Goal: Task Accomplishment & Management: Complete application form

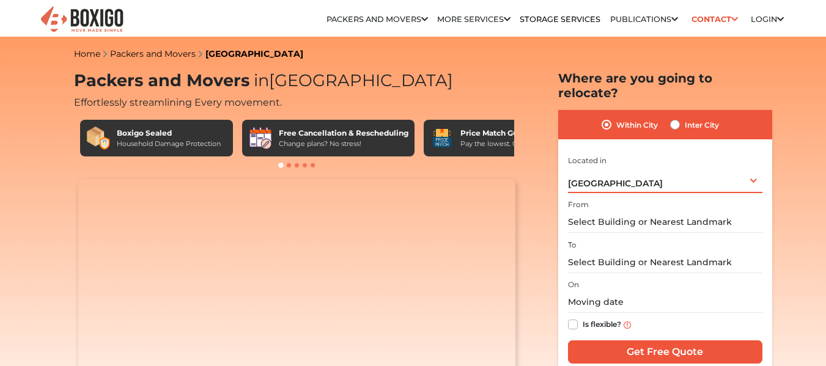
click at [629, 168] on div "[GEOGRAPHIC_DATA] Select City [GEOGRAPHIC_DATA] [GEOGRAPHIC_DATA] [GEOGRAPHIC_D…" at bounding box center [665, 181] width 194 height 26
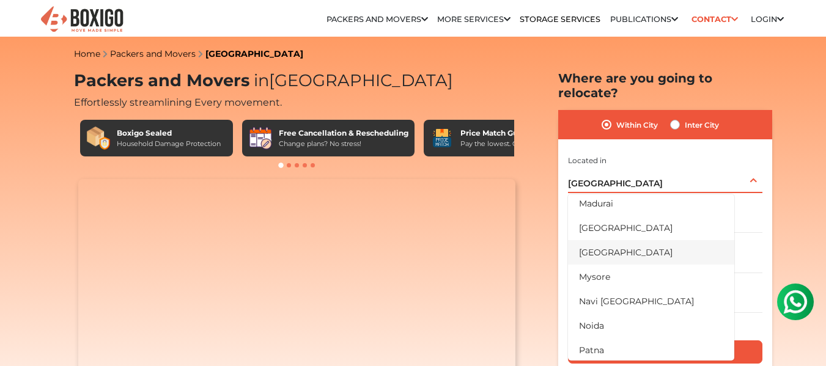
scroll to position [489, 0]
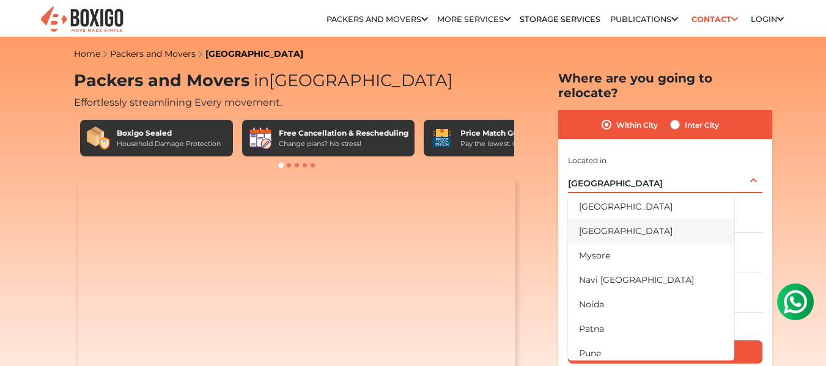
click at [604, 220] on li "[GEOGRAPHIC_DATA]" at bounding box center [651, 231] width 166 height 24
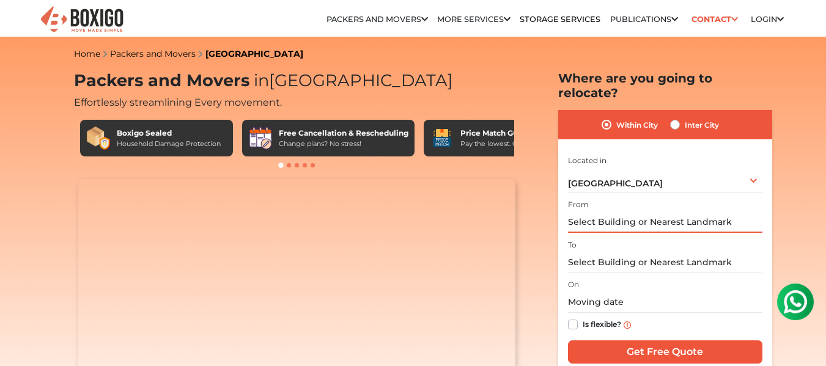
click at [612, 212] on input "text" at bounding box center [665, 222] width 194 height 21
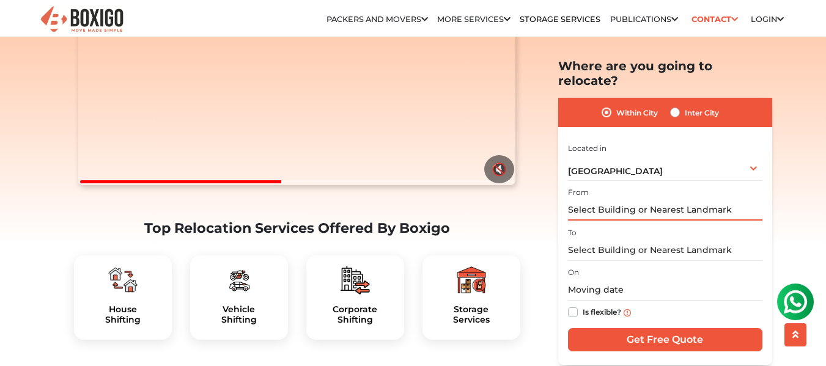
scroll to position [245, 0]
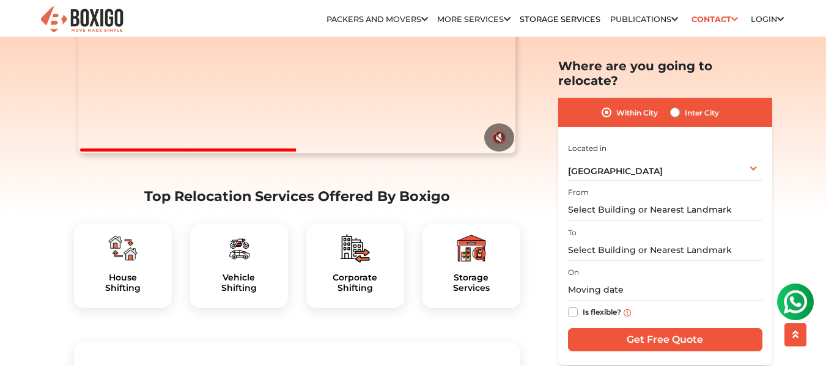
click at [583, 305] on label "Is flexible?" at bounding box center [602, 311] width 39 height 13
click at [571, 305] on input "Is flexible?" at bounding box center [573, 311] width 10 height 12
click at [583, 305] on label "Is flexible?" at bounding box center [602, 311] width 39 height 13
click at [571, 305] on input "Is flexible?" at bounding box center [573, 311] width 10 height 12
checkbox input "false"
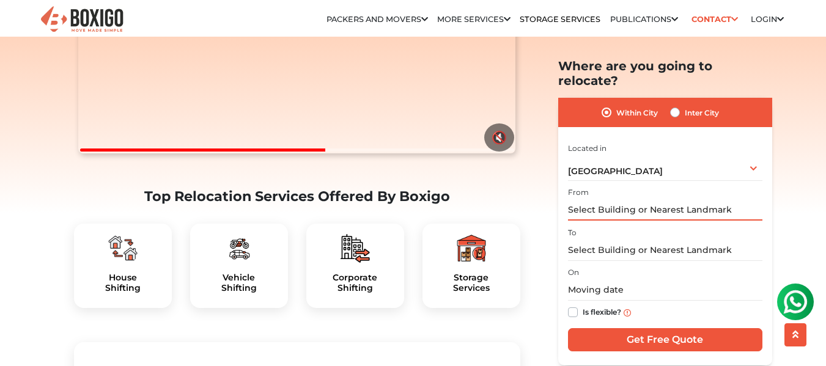
click at [595, 199] on input "text" at bounding box center [665, 209] width 194 height 21
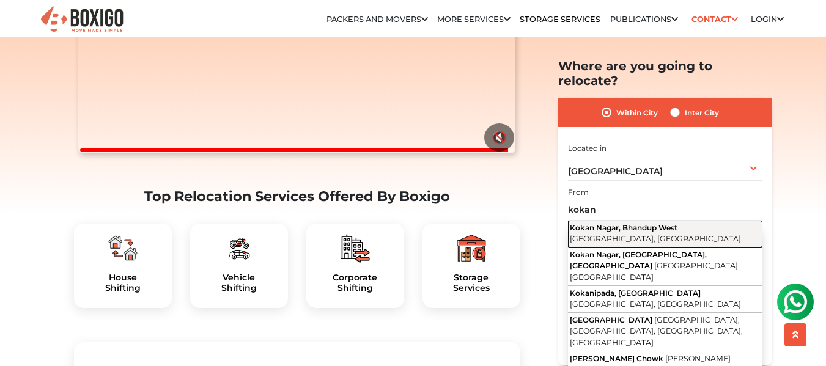
click at [608, 234] on span "[GEOGRAPHIC_DATA], [GEOGRAPHIC_DATA]" at bounding box center [655, 238] width 171 height 9
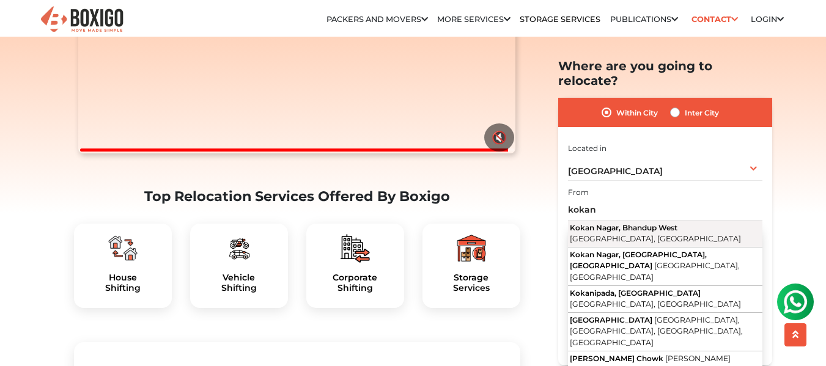
type input "[GEOGRAPHIC_DATA], [GEOGRAPHIC_DATA], [GEOGRAPHIC_DATA], [GEOGRAPHIC_DATA]"
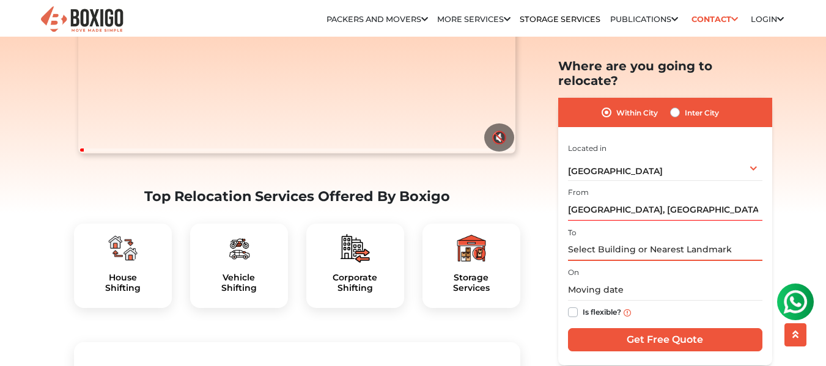
click at [621, 239] on input "text" at bounding box center [665, 249] width 194 height 21
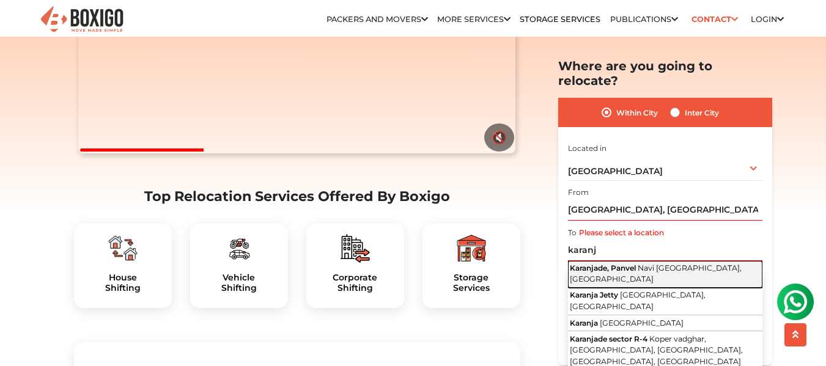
click at [632, 263] on span "Karanjade, Panvel" at bounding box center [603, 267] width 66 height 9
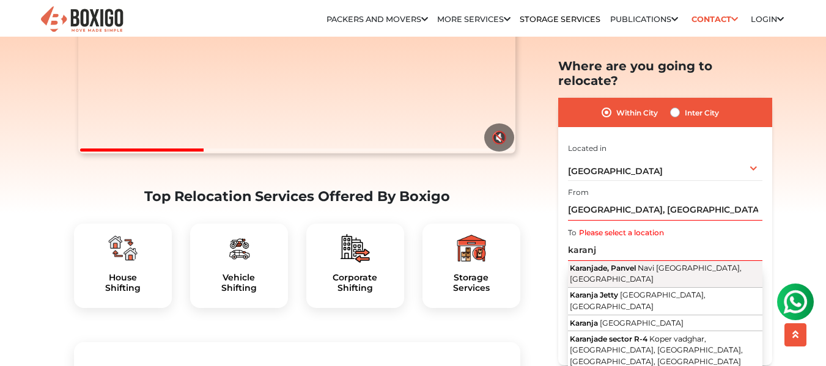
type input "Karanjade, [GEOGRAPHIC_DATA], [GEOGRAPHIC_DATA], [GEOGRAPHIC_DATA]"
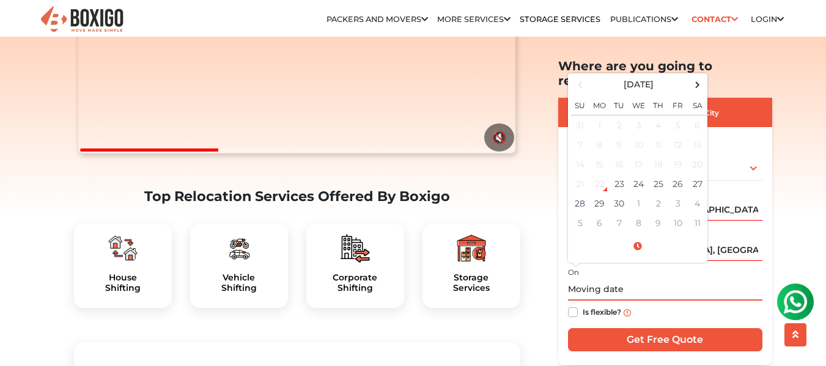
click at [612, 279] on input "text" at bounding box center [665, 289] width 194 height 21
click at [699, 76] on span at bounding box center [697, 84] width 17 height 17
click at [675, 194] on td "28" at bounding box center [678, 204] width 20 height 20
type input "[DATE] 12:00 AM"
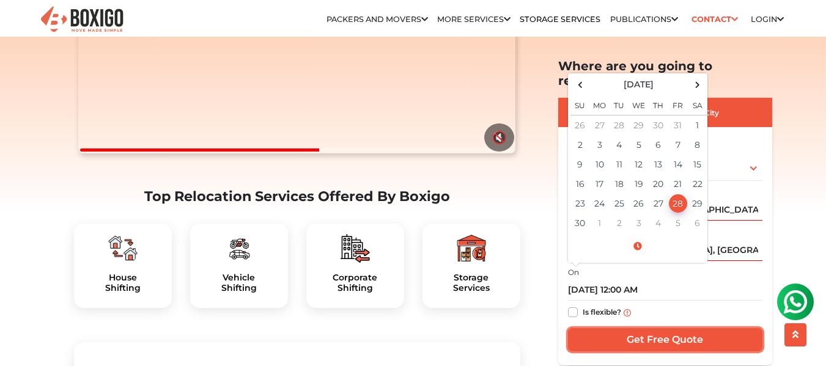
click at [663, 328] on input "Get Free Quote" at bounding box center [665, 339] width 194 height 23
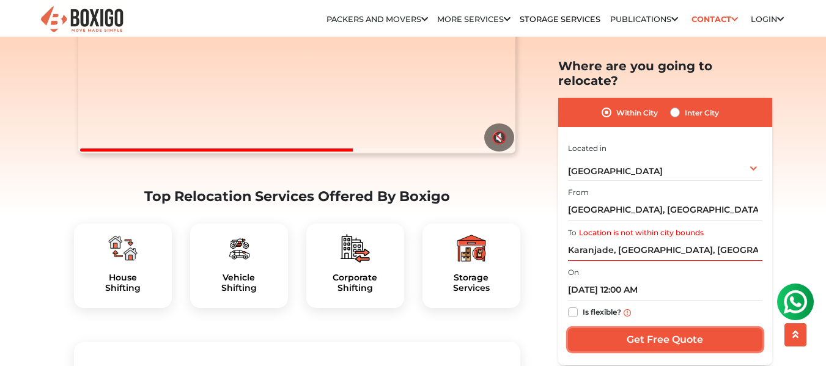
click at [664, 328] on input "Get Free Quote" at bounding box center [665, 339] width 194 height 23
click at [617, 227] on label "Location is not within city bounds" at bounding box center [641, 232] width 125 height 11
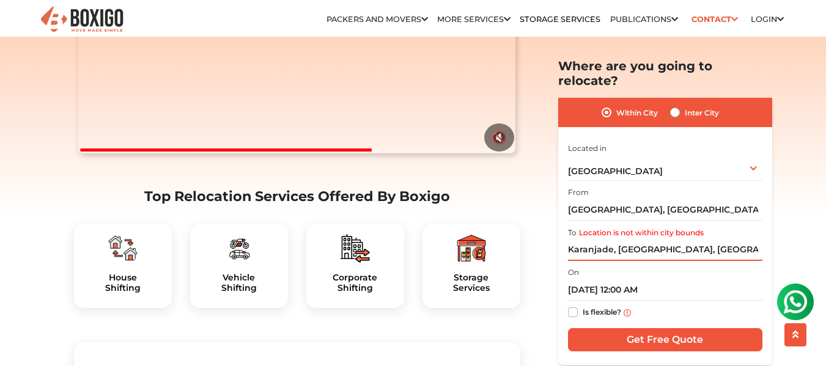
click at [617, 239] on input "Karanjade, [GEOGRAPHIC_DATA], [GEOGRAPHIC_DATA], [GEOGRAPHIC_DATA]" at bounding box center [665, 249] width 194 height 21
click at [624, 157] on div "[GEOGRAPHIC_DATA] Select City [GEOGRAPHIC_DATA] [GEOGRAPHIC_DATA] [GEOGRAPHIC_D…" at bounding box center [665, 168] width 194 height 26
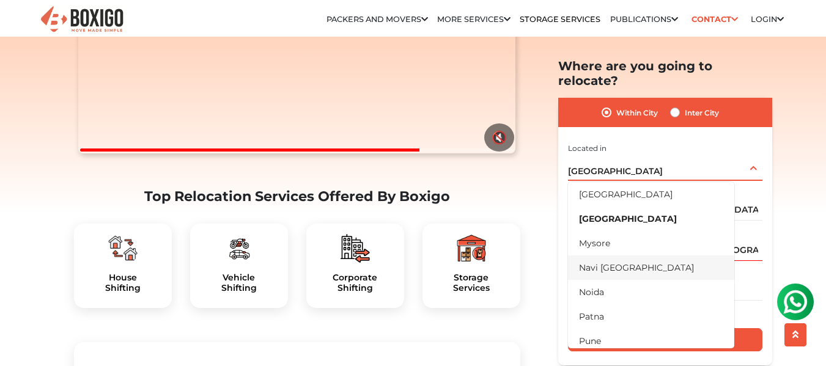
click at [613, 255] on li "Navi [GEOGRAPHIC_DATA]" at bounding box center [651, 267] width 166 height 24
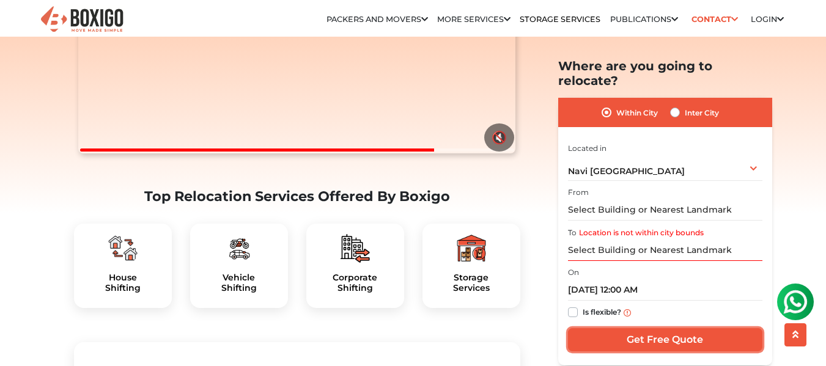
click at [640, 328] on input "Get Free Quote" at bounding box center [665, 339] width 194 height 23
click at [639, 328] on input "Get Free Quote" at bounding box center [665, 339] width 194 height 23
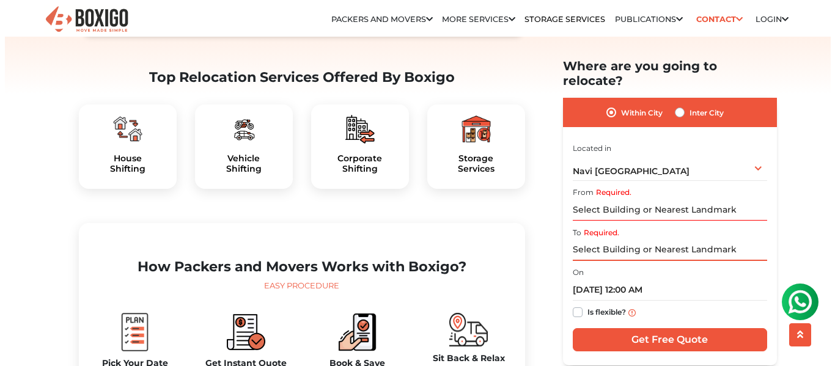
scroll to position [489, 0]
